Goal: Register for event/course

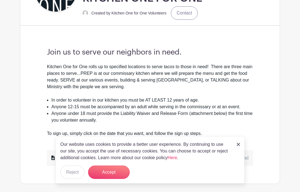
scroll to position [136, 0]
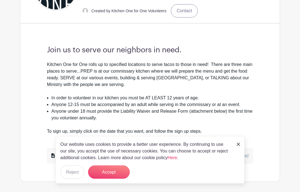
click at [240, 146] on img at bounding box center [238, 144] width 3 height 3
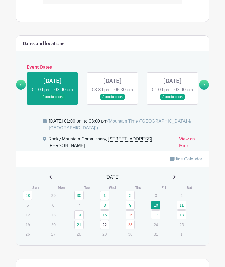
scroll to position [343, 0]
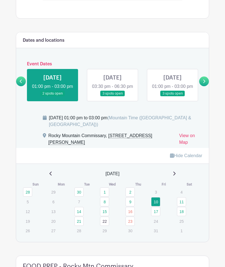
click at [173, 96] on link at bounding box center [173, 96] width 0 height 0
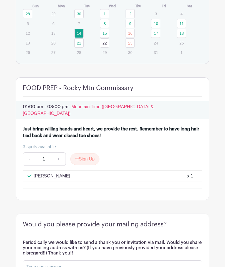
scroll to position [521, 0]
click at [90, 160] on button "Sign Up" at bounding box center [84, 159] width 29 height 12
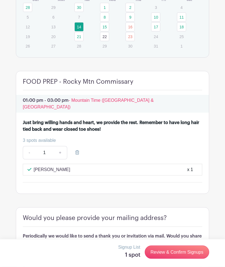
scroll to position [527, 0]
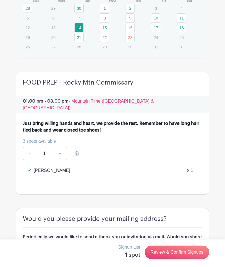
click at [88, 172] on div "[PERSON_NAME] x 1" at bounding box center [113, 170] width 170 height 7
click at [51, 171] on p "[PERSON_NAME]" at bounding box center [52, 170] width 37 height 7
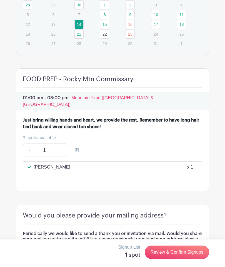
scroll to position [533, 0]
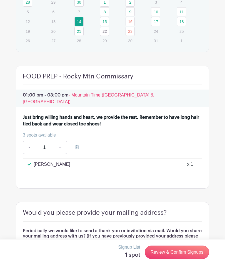
click at [156, 192] on link "Review & Confirm Signups" at bounding box center [177, 251] width 64 height 13
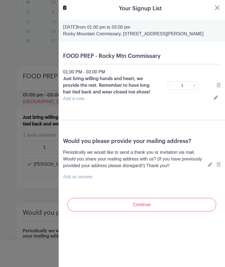
click at [80, 177] on link "Add an answer" at bounding box center [78, 176] width 30 height 5
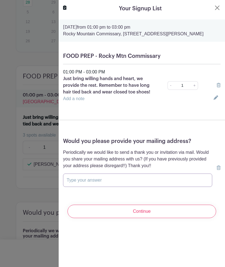
click at [94, 180] on input "text" at bounding box center [137, 179] width 149 height 13
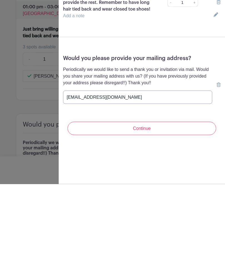
type input "[EMAIL_ADDRESS][DOMAIN_NAME]"
click at [141, 192] on input "Continue" at bounding box center [142, 211] width 149 height 13
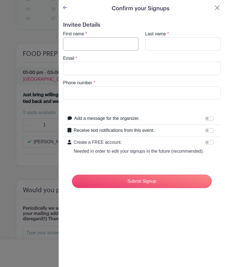
click at [93, 43] on input "First name" at bounding box center [101, 43] width 76 height 13
type input "[PERSON_NAME]"
click at [173, 45] on input "Last name" at bounding box center [183, 43] width 76 height 13
type input "[PERSON_NAME]"
click at [82, 70] on input "Email" at bounding box center [142, 68] width 158 height 13
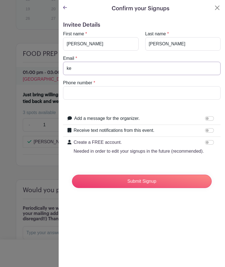
type input "[EMAIL_ADDRESS][DOMAIN_NAME]"
type input "2818046690"
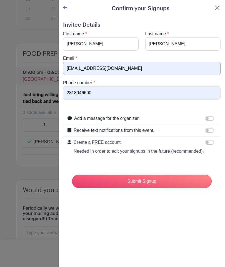
click at [141, 181] on input "Submit Signup" at bounding box center [142, 181] width 140 height 13
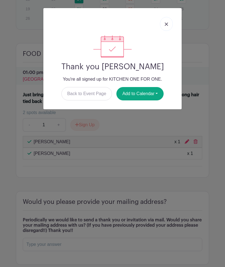
click at [166, 21] on link at bounding box center [166, 24] width 13 height 14
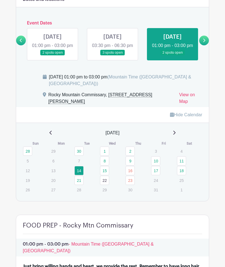
scroll to position [384, 0]
